Goal: Obtain resource: Obtain resource

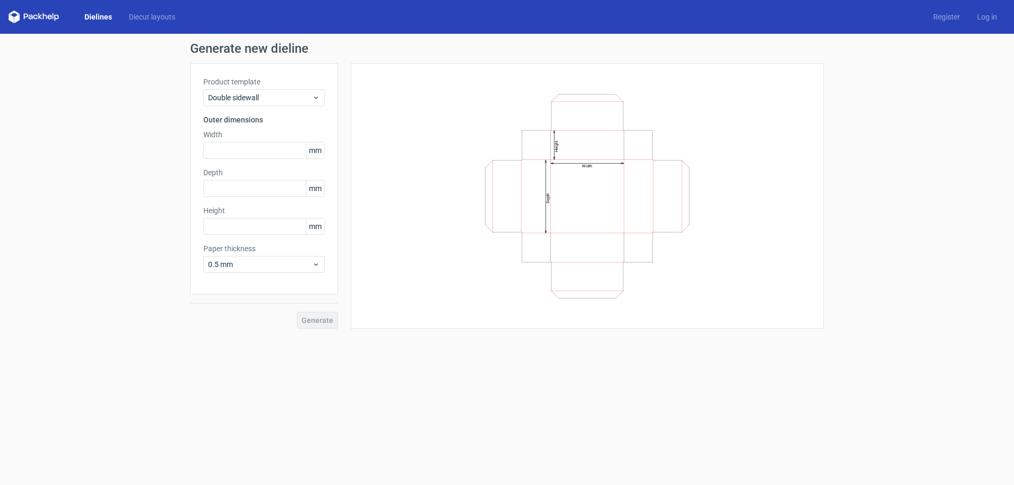
click at [279, 109] on div "Product template Double sidewall Outer dimensions Width mm Depth mm Height mm P…" at bounding box center [264, 178] width 148 height 231
click at [281, 100] on span "Double sidewall" at bounding box center [260, 97] width 104 height 11
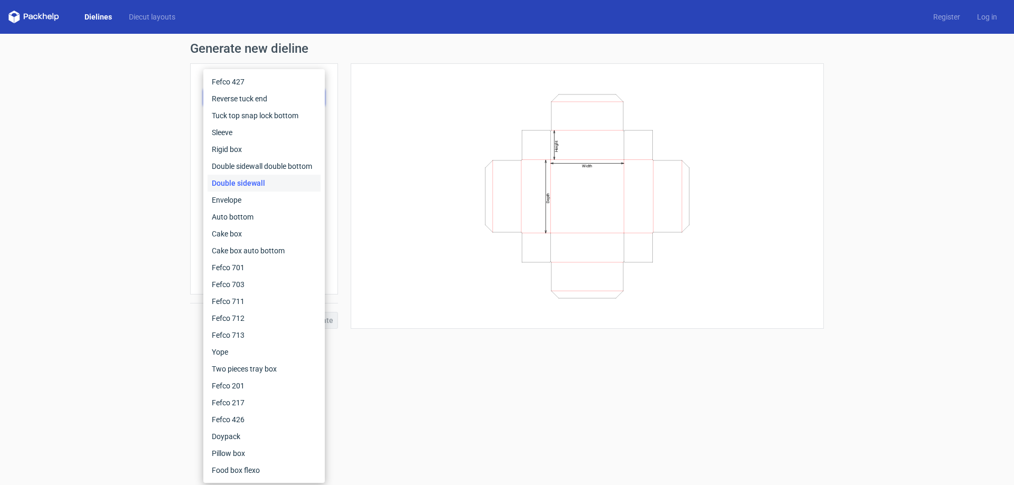
click at [155, 67] on div "Generate new dieline Product template Double sidewall Outer dimensions Width mm…" at bounding box center [507, 186] width 1014 height 304
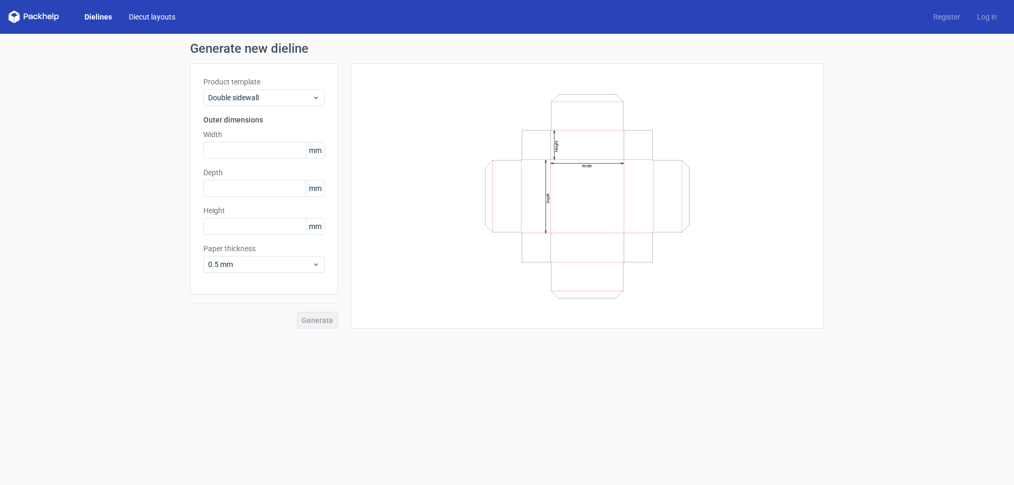
click at [131, 15] on link "Diecut layouts" at bounding box center [151, 17] width 63 height 11
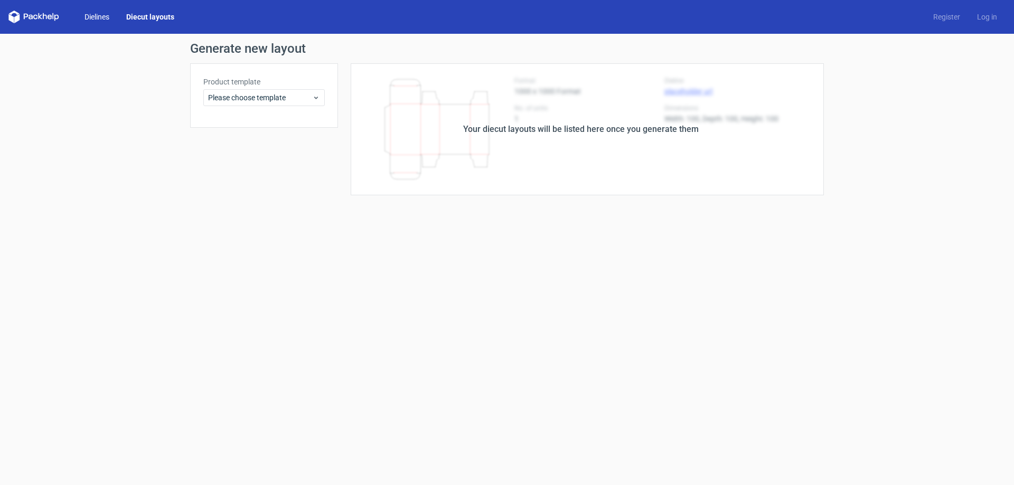
click at [110, 16] on link "Dielines" at bounding box center [97, 17] width 42 height 11
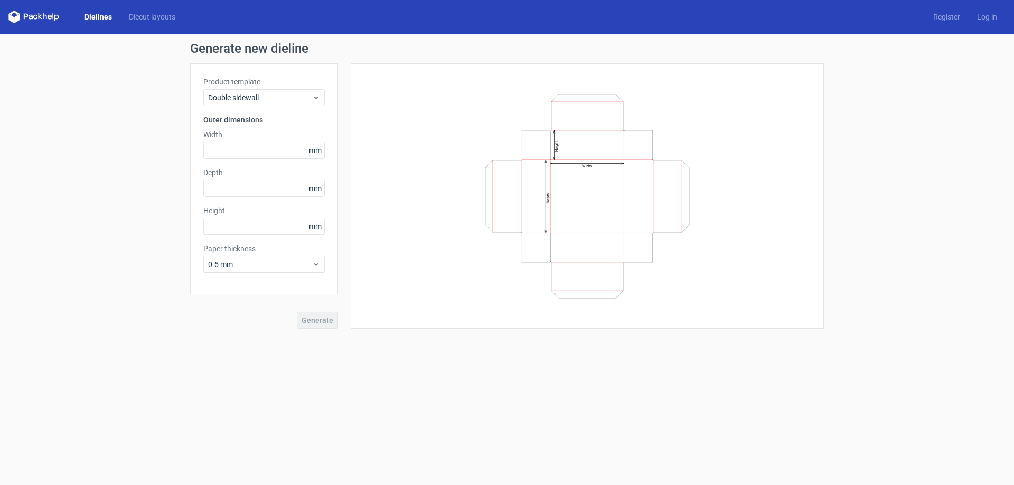
click at [132, 11] on div "Dielines Diecut layouts" at bounding box center [95, 17] width 175 height 13
click at [147, 16] on link "Diecut layouts" at bounding box center [151, 17] width 63 height 11
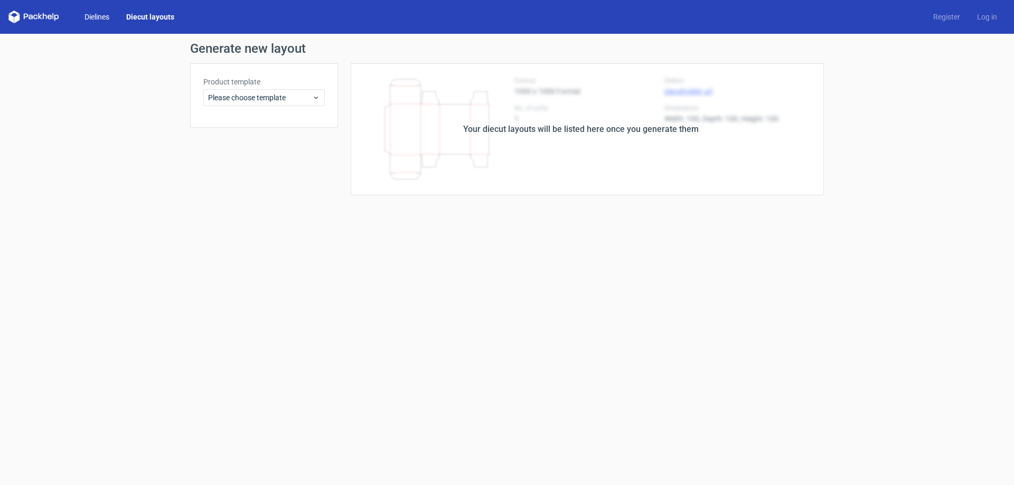
click at [106, 15] on link "Dielines" at bounding box center [97, 17] width 42 height 11
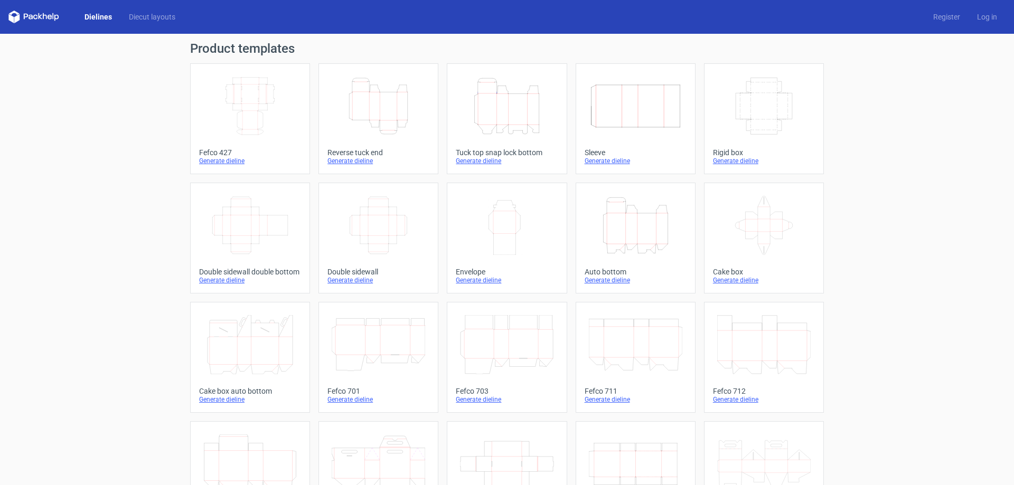
click at [476, 129] on icon "Height Depth Width" at bounding box center [506, 106] width 93 height 59
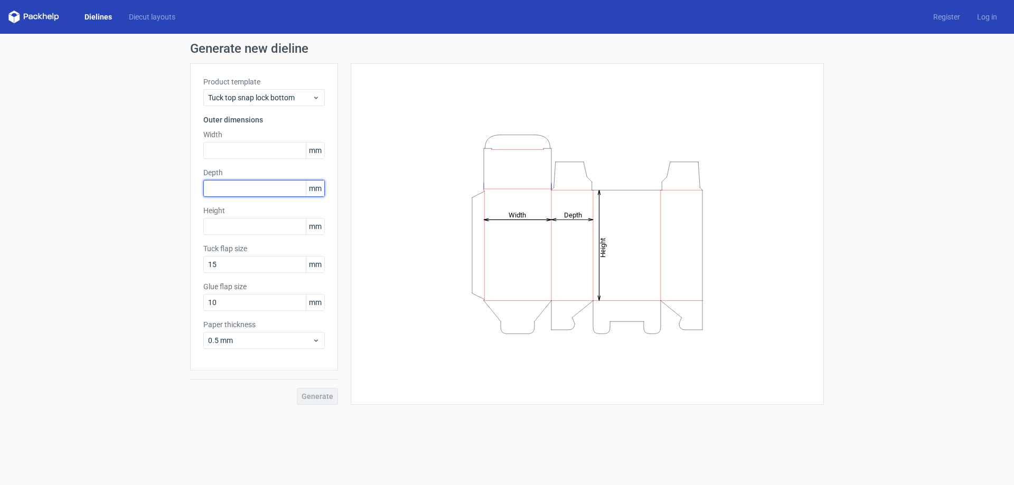
drag, startPoint x: 255, startPoint y: 184, endPoint x: 183, endPoint y: 173, distance: 72.6
click at [183, 173] on div "Generate new dieline Product template Tuck top snap lock bottom Outer dimension…" at bounding box center [507, 224] width 1014 height 380
drag, startPoint x: 256, startPoint y: 159, endPoint x: 213, endPoint y: 149, distance: 43.9
click at [202, 146] on div "Product template Tuck top snap lock bottom Outer dimensions Width mm Depth mm H…" at bounding box center [264, 216] width 148 height 307
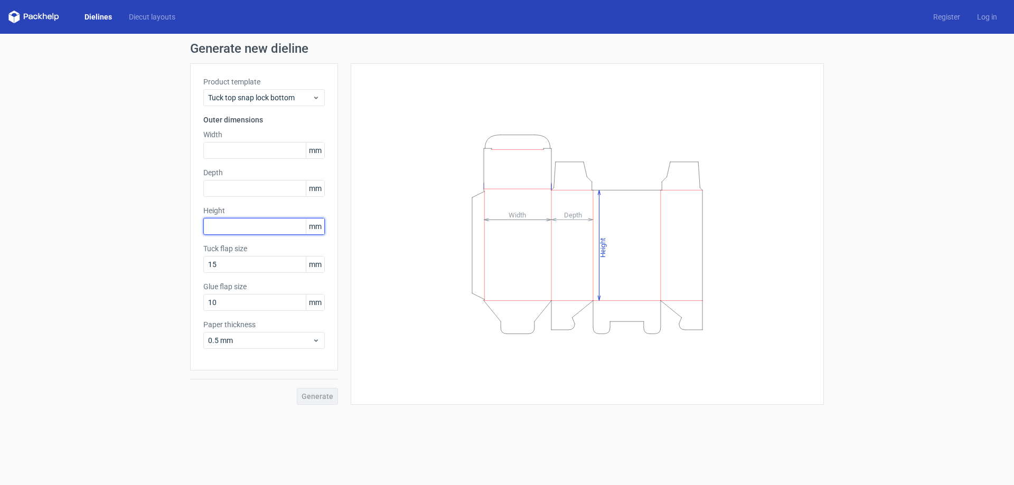
click at [222, 231] on input "text" at bounding box center [263, 226] width 121 height 17
drag, startPoint x: 214, startPoint y: 189, endPoint x: 242, endPoint y: 156, distance: 43.1
click at [183, 176] on div "Generate new dieline Product template Tuck top snap lock bottom Outer dimension…" at bounding box center [507, 224] width 1014 height 380
drag, startPoint x: 243, startPoint y: 150, endPoint x: 115, endPoint y: 119, distance: 131.4
click at [115, 119] on div "Generate new dieline Product template Tuck top snap lock bottom Outer dimension…" at bounding box center [507, 224] width 1014 height 380
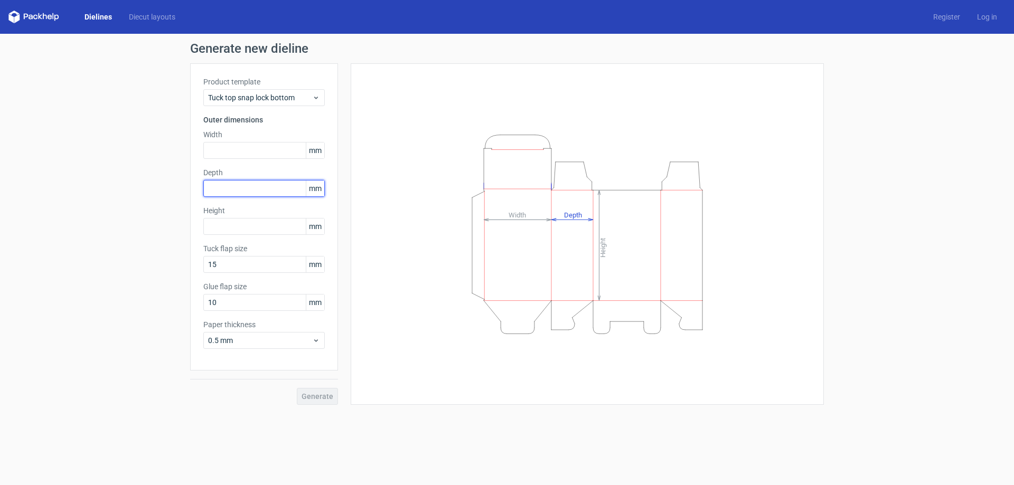
drag, startPoint x: 238, startPoint y: 185, endPoint x: 41, endPoint y: 128, distance: 205.2
click at [2, 127] on div "Generate new dieline Product template Tuck top snap lock bottom Outer dimension…" at bounding box center [507, 224] width 1014 height 380
click at [247, 134] on label "Width" at bounding box center [263, 134] width 121 height 11
click at [230, 229] on input "text" at bounding box center [263, 226] width 121 height 17
click at [231, 191] on input "text" at bounding box center [263, 188] width 121 height 17
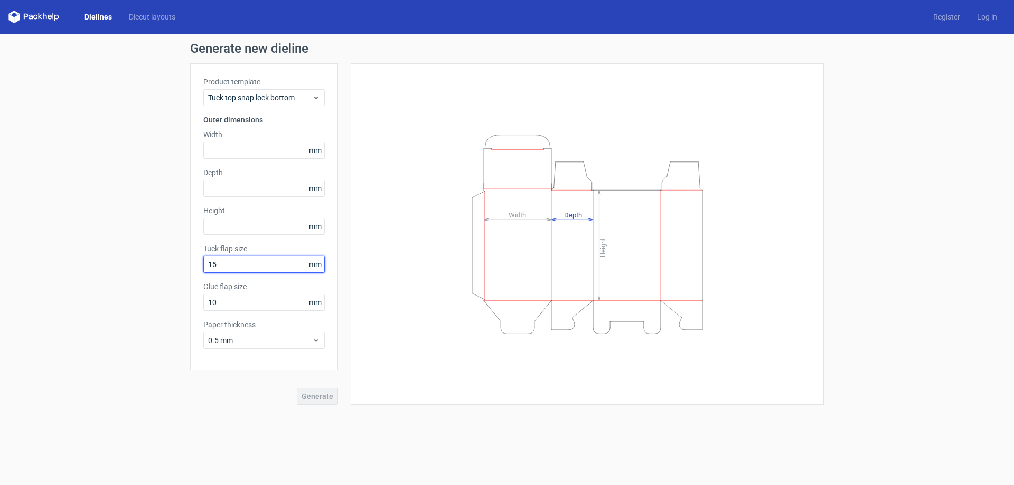
drag, startPoint x: 234, startPoint y: 265, endPoint x: 148, endPoint y: 227, distance: 94.1
click at [149, 231] on div "Generate new dieline Product template Tuck top snap lock bottom Outer dimension…" at bounding box center [507, 224] width 1014 height 380
click at [257, 340] on span "0.5 mm" at bounding box center [260, 340] width 104 height 11
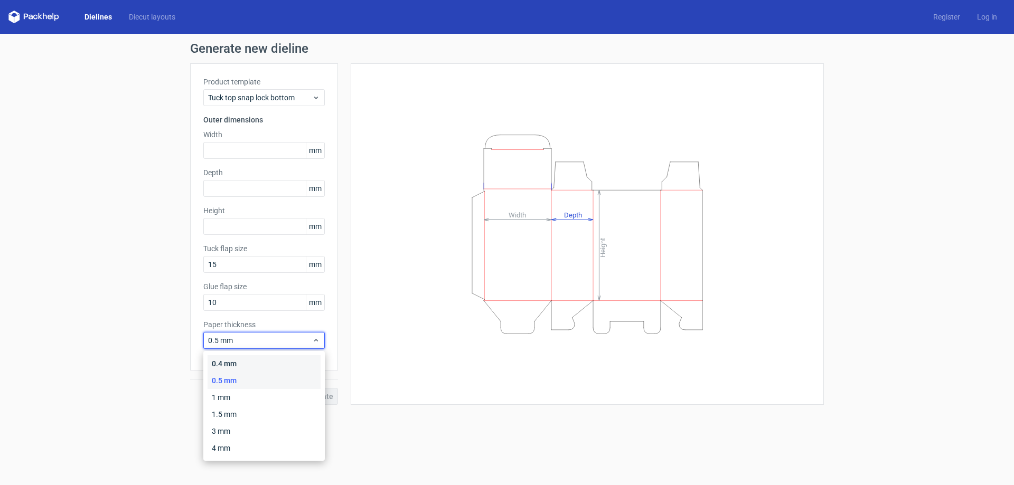
click at [237, 363] on div "0.4 mm" at bounding box center [264, 363] width 113 height 17
